Goal: Transaction & Acquisition: Purchase product/service

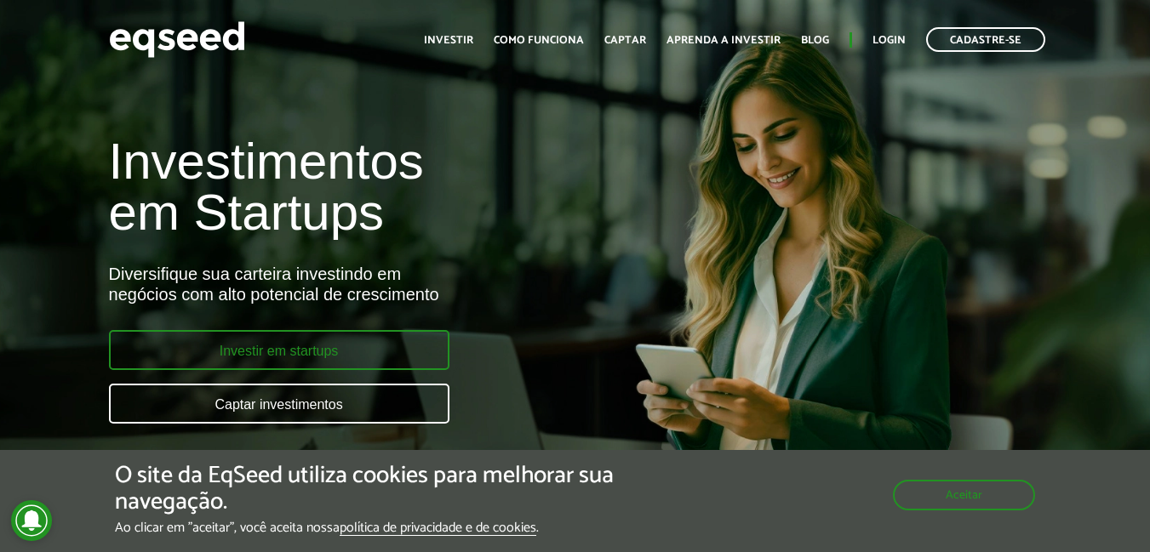
click at [342, 354] on link "Investir em startups" at bounding box center [279, 350] width 340 height 40
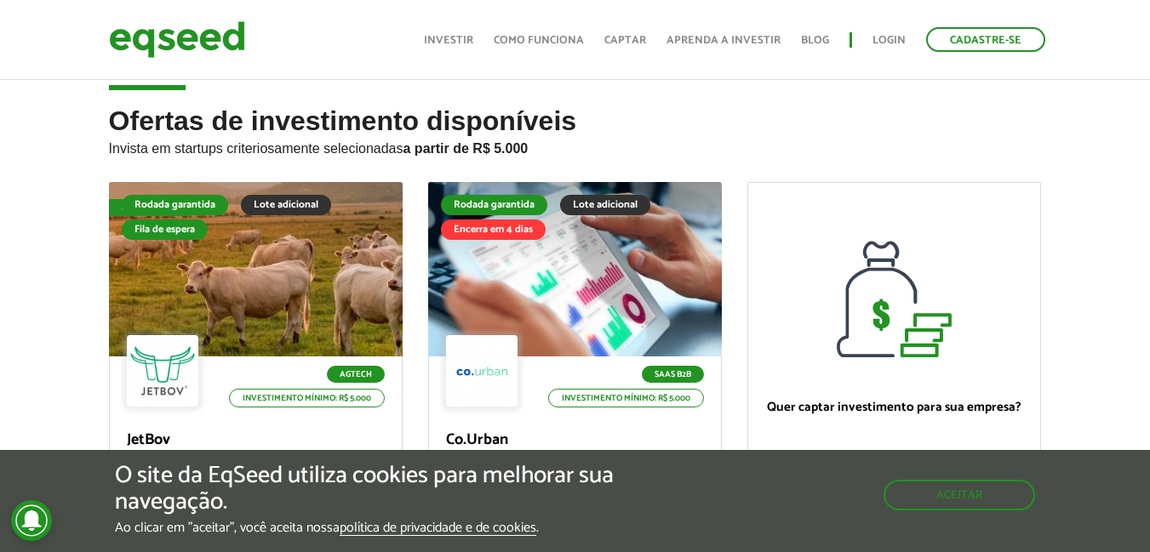
scroll to position [26, 0]
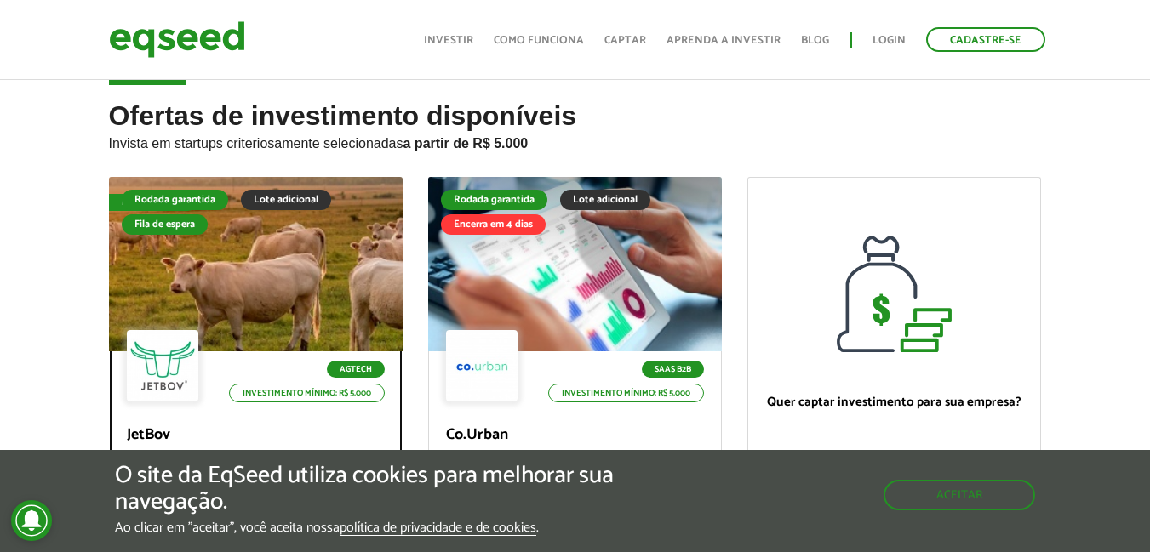
click at [315, 220] on div "Rodada garantida Lote adicional Fila de espera" at bounding box center [256, 214] width 268 height 49
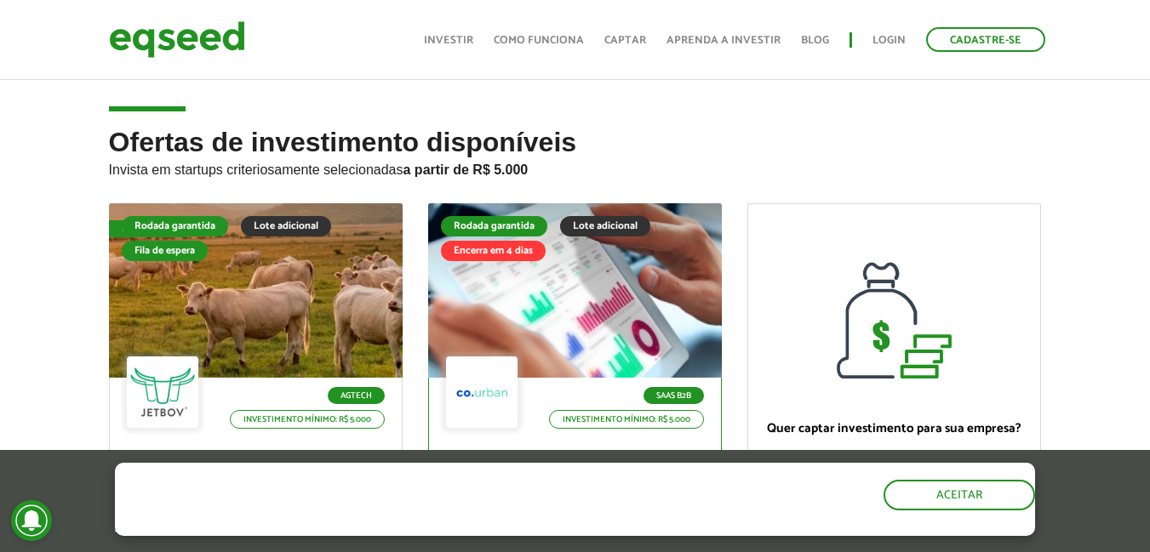
scroll to position [904, 0]
